Goal: Navigation & Orientation: Understand site structure

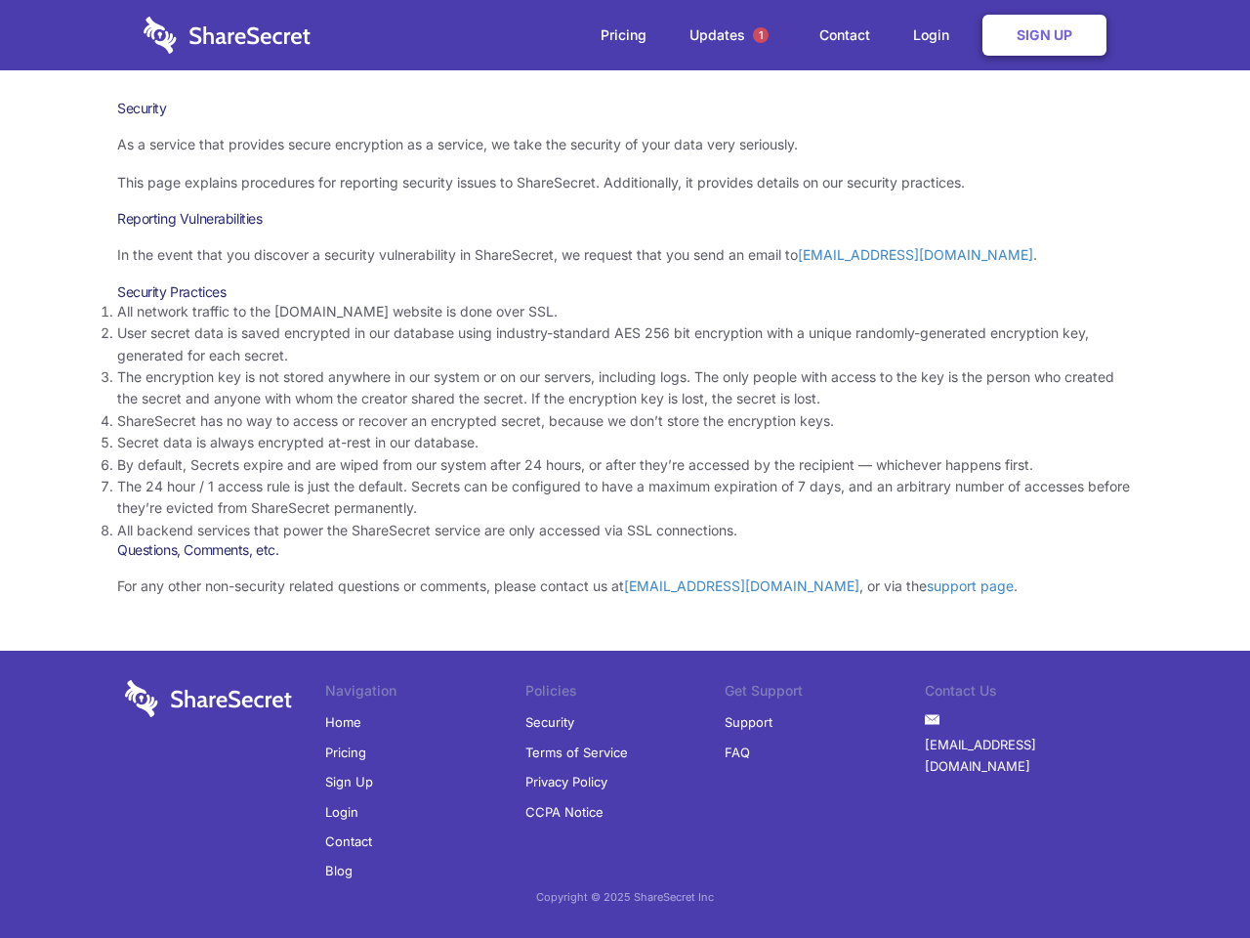
click at [625, 469] on li "By default, Secrets expire and are wiped from our system after 24 hours, or aft…" at bounding box center [625, 464] width 1016 height 21
click at [761, 35] on span "1" at bounding box center [761, 35] width 16 height 16
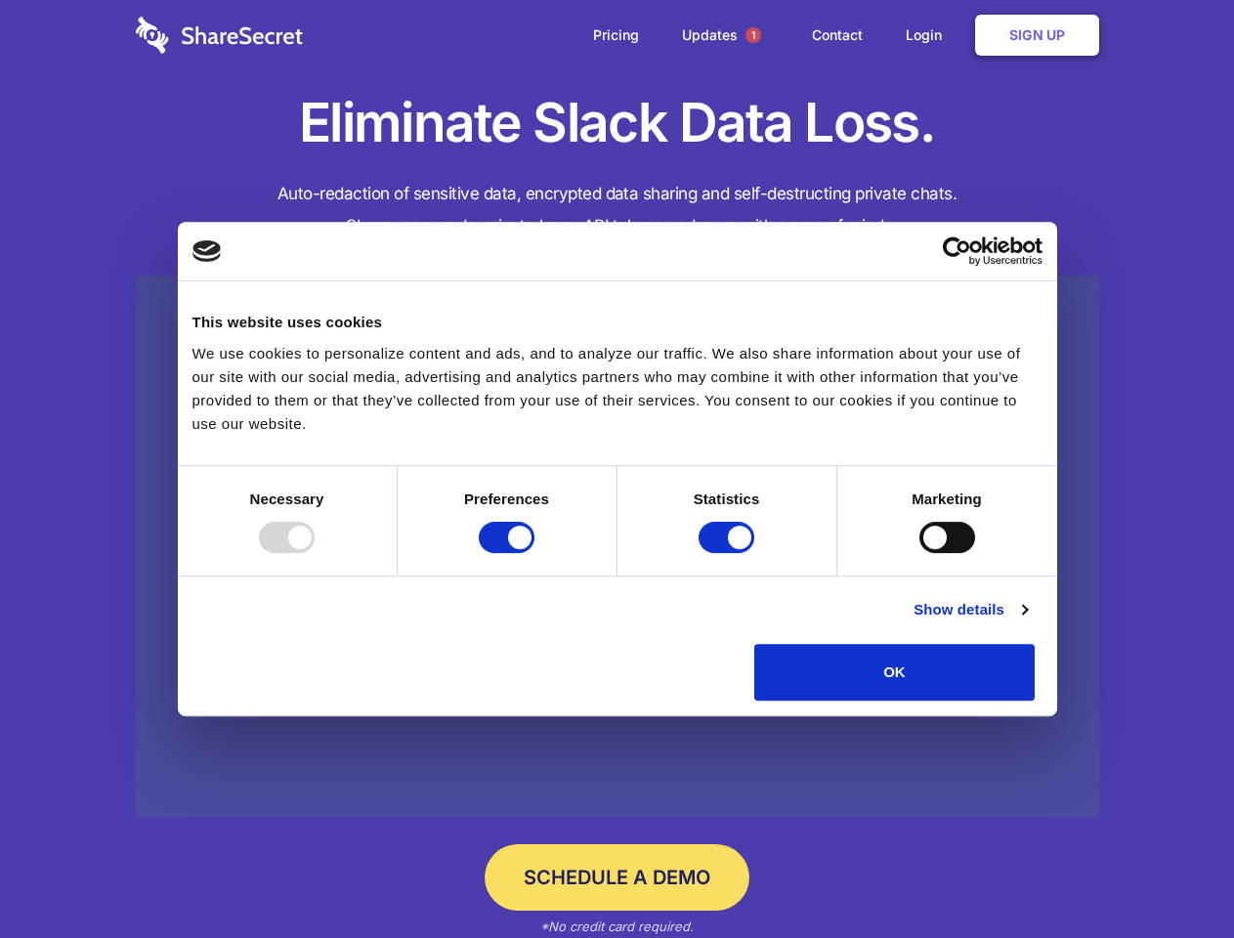
click at [315, 553] on div at bounding box center [287, 537] width 56 height 31
click at [534, 553] on input "Preferences" at bounding box center [507, 537] width 56 height 31
checkbox input "false"
click at [729, 553] on input "Statistics" at bounding box center [726, 537] width 56 height 31
checkbox input "false"
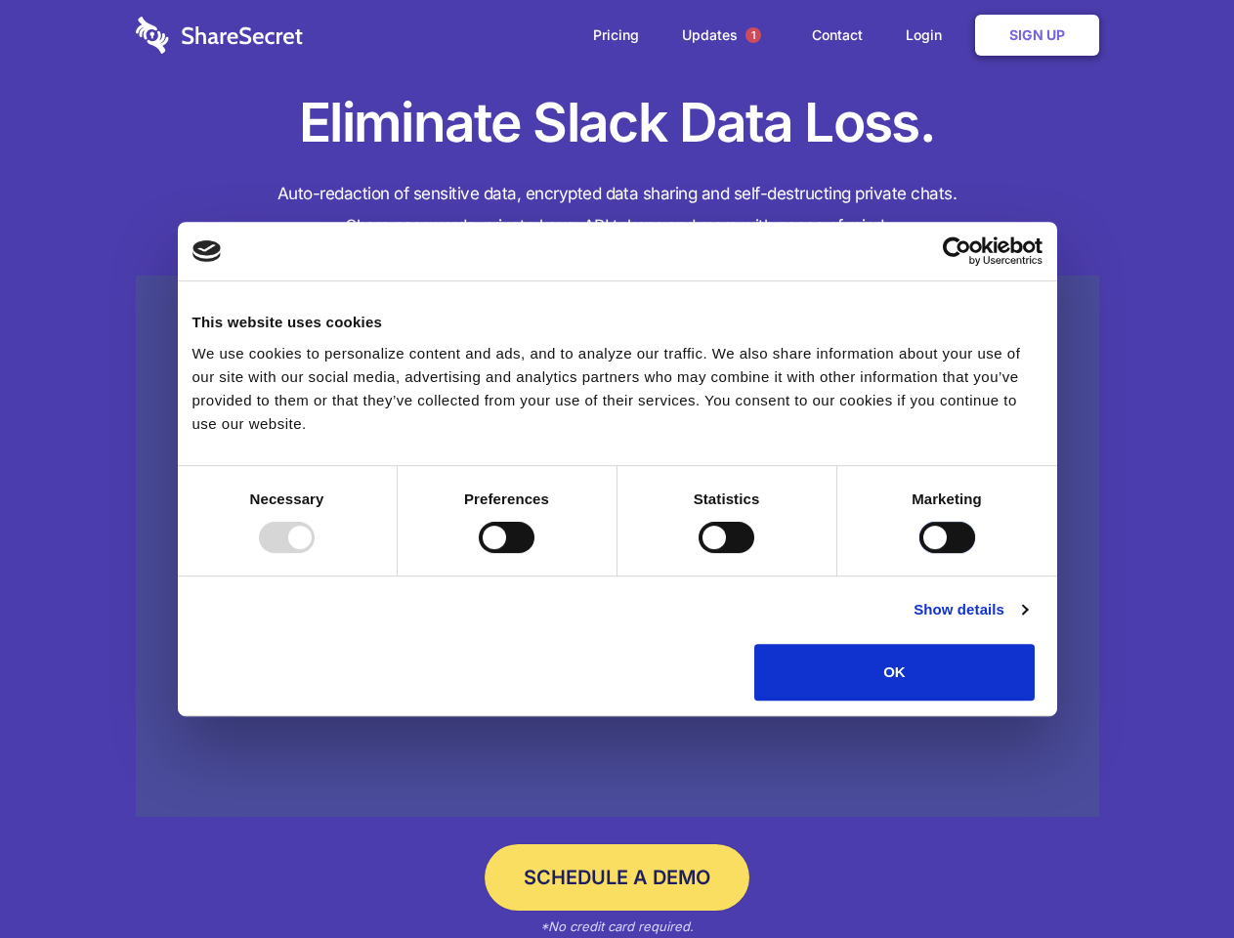
click at [919, 553] on input "Marketing" at bounding box center [947, 537] width 56 height 31
checkbox input "true"
click at [1027, 621] on link "Show details" at bounding box center [969, 609] width 113 height 23
click at [0, 0] on li "Necessary 7 Necessary cookies help make a website usable by enabling basic func…" at bounding box center [0, 0] width 0 height 0
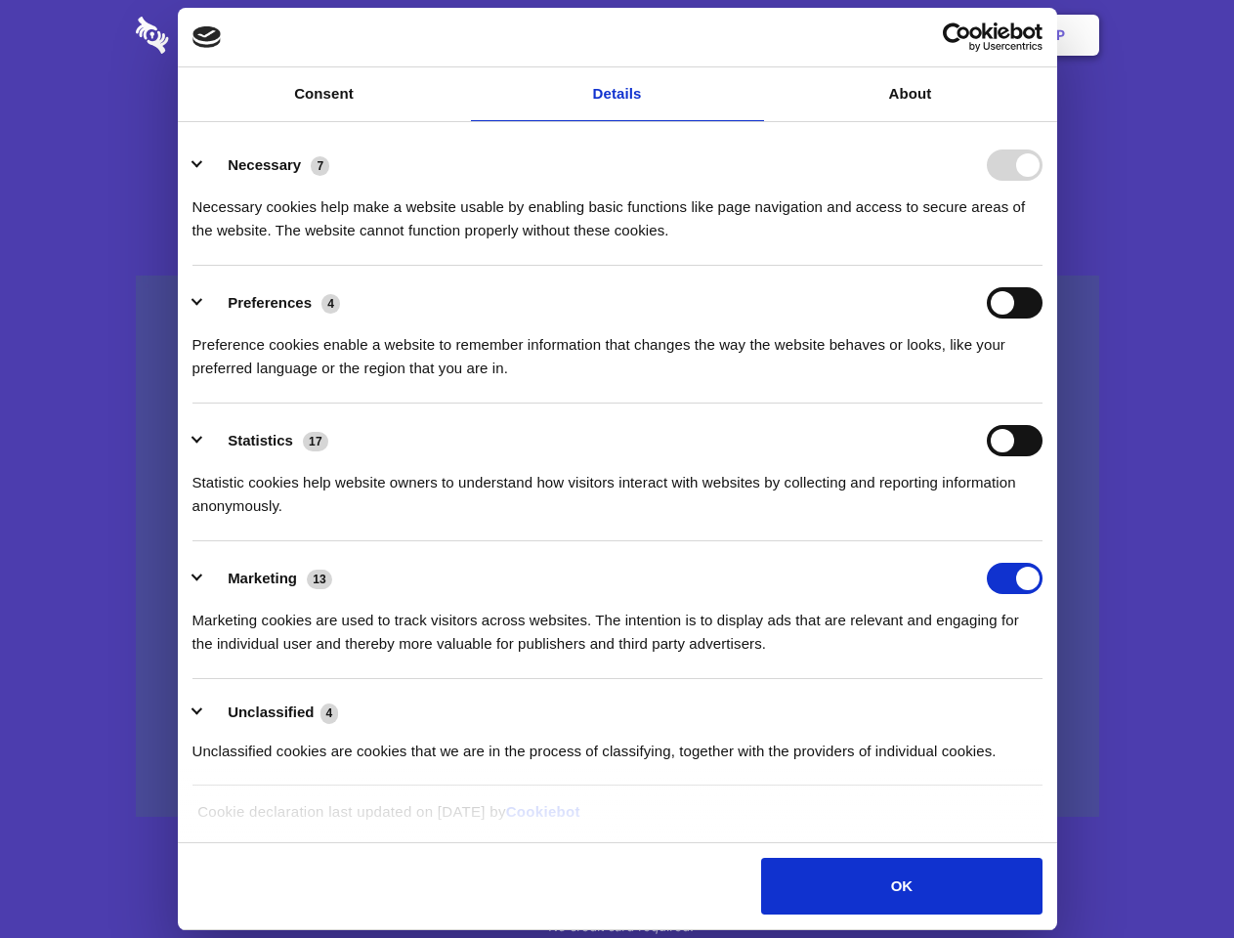
click at [752, 35] on span "1" at bounding box center [753, 35] width 16 height 16
